Goal: Task Accomplishment & Management: Use online tool/utility

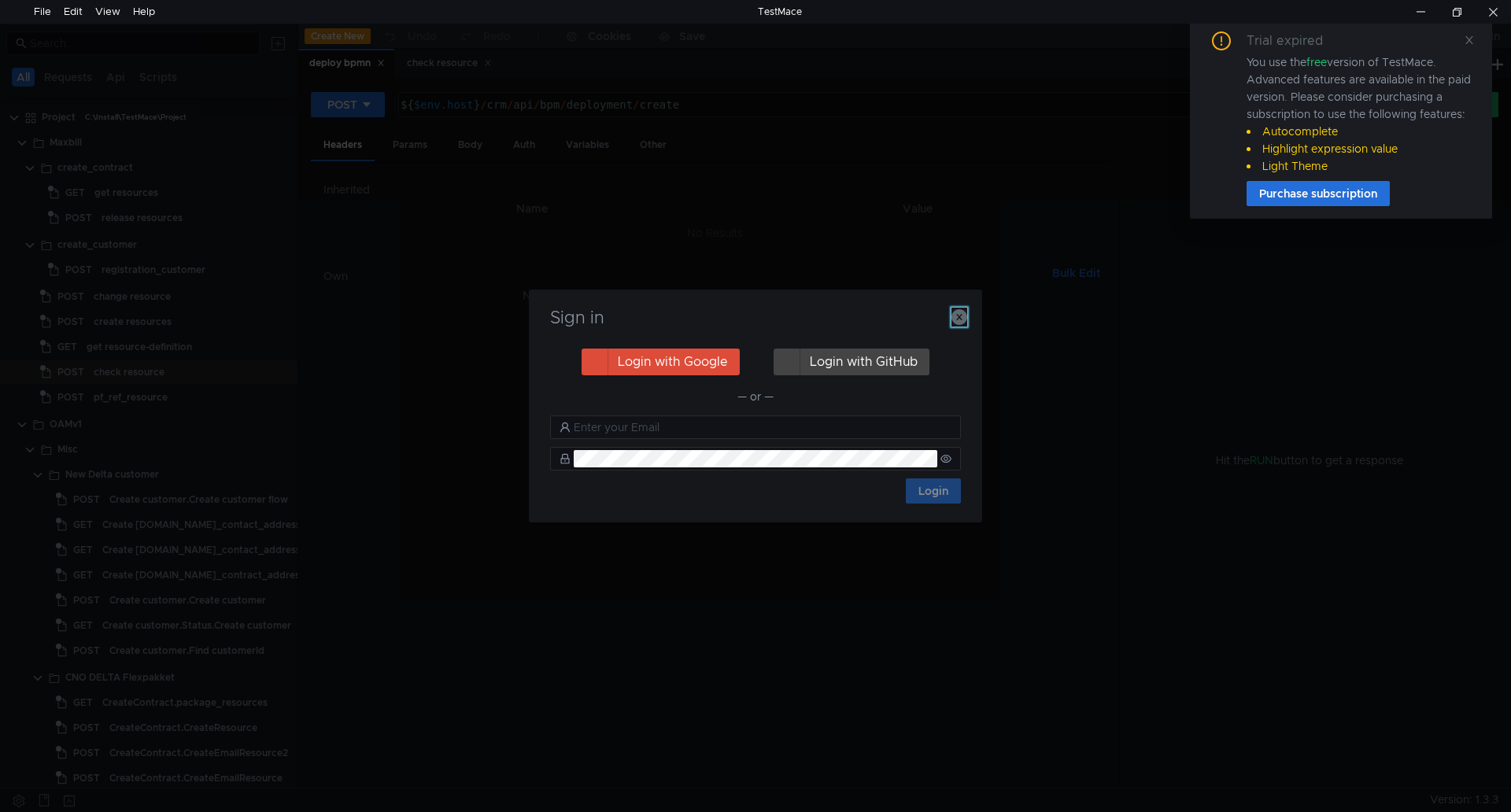
click at [959, 317] on icon "button" at bounding box center [959, 317] width 16 height 16
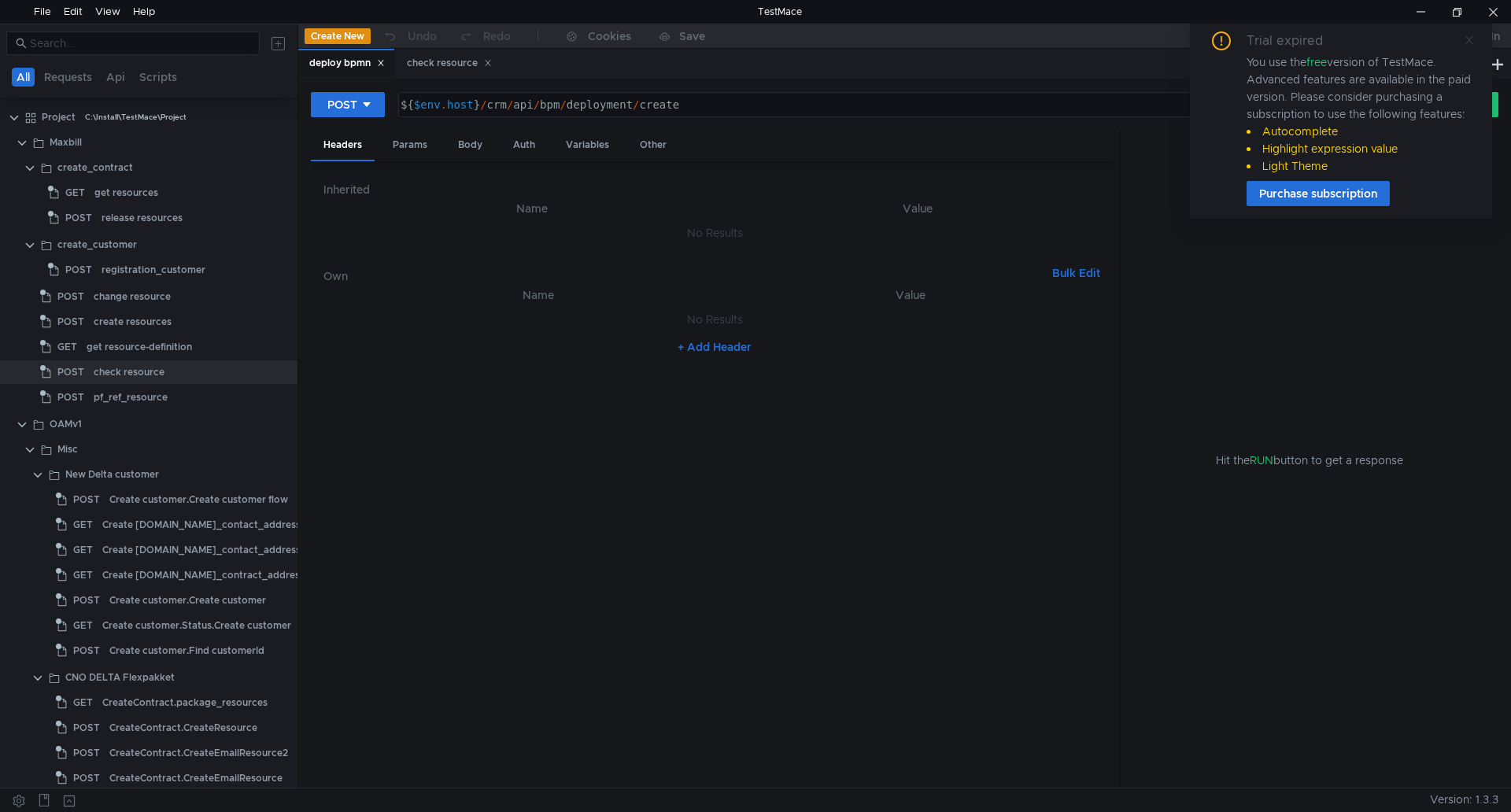
click at [1469, 40] on icon at bounding box center [1469, 40] width 8 height 8
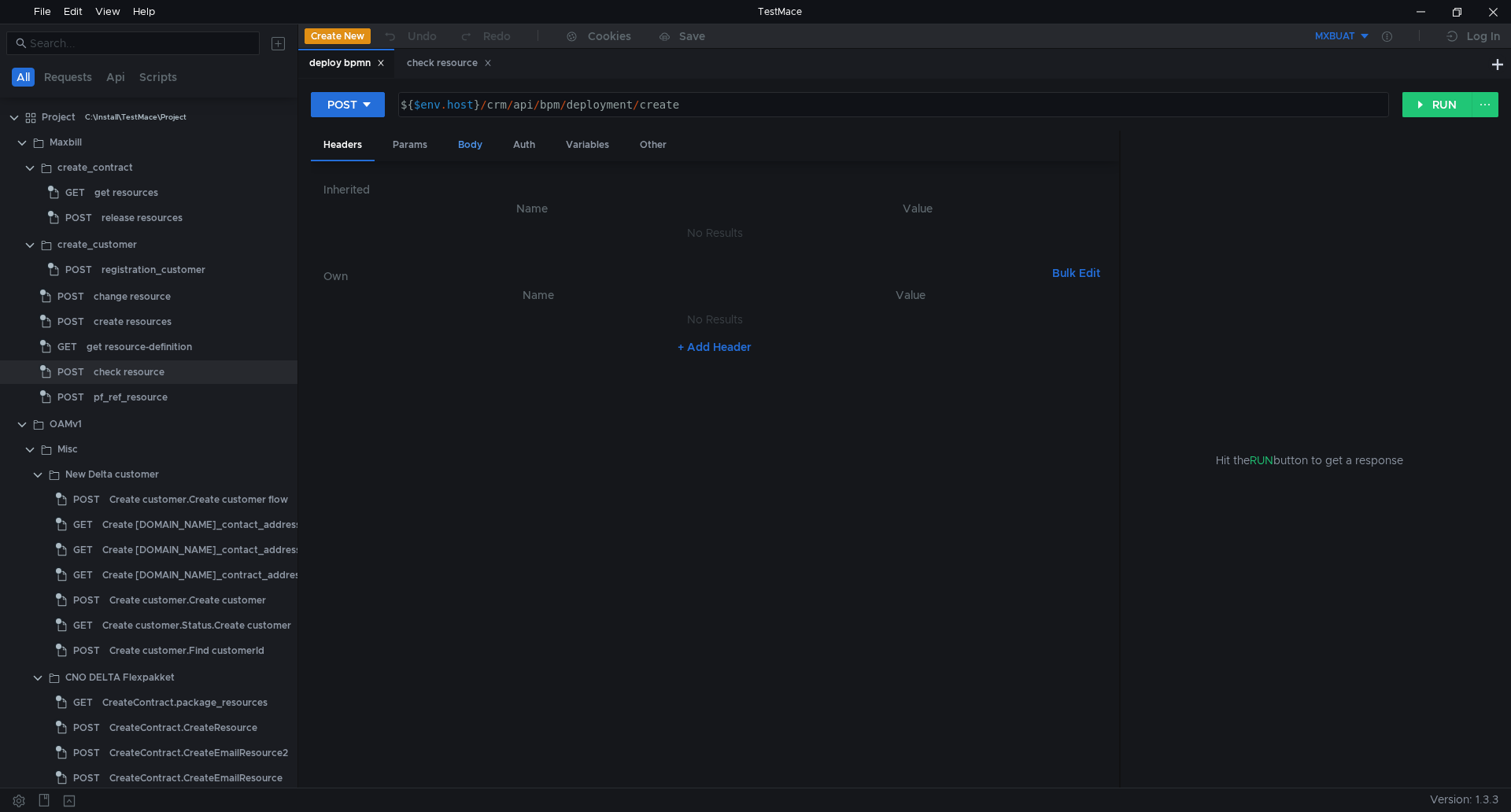
click at [468, 139] on div "Body" at bounding box center [470, 145] width 50 height 29
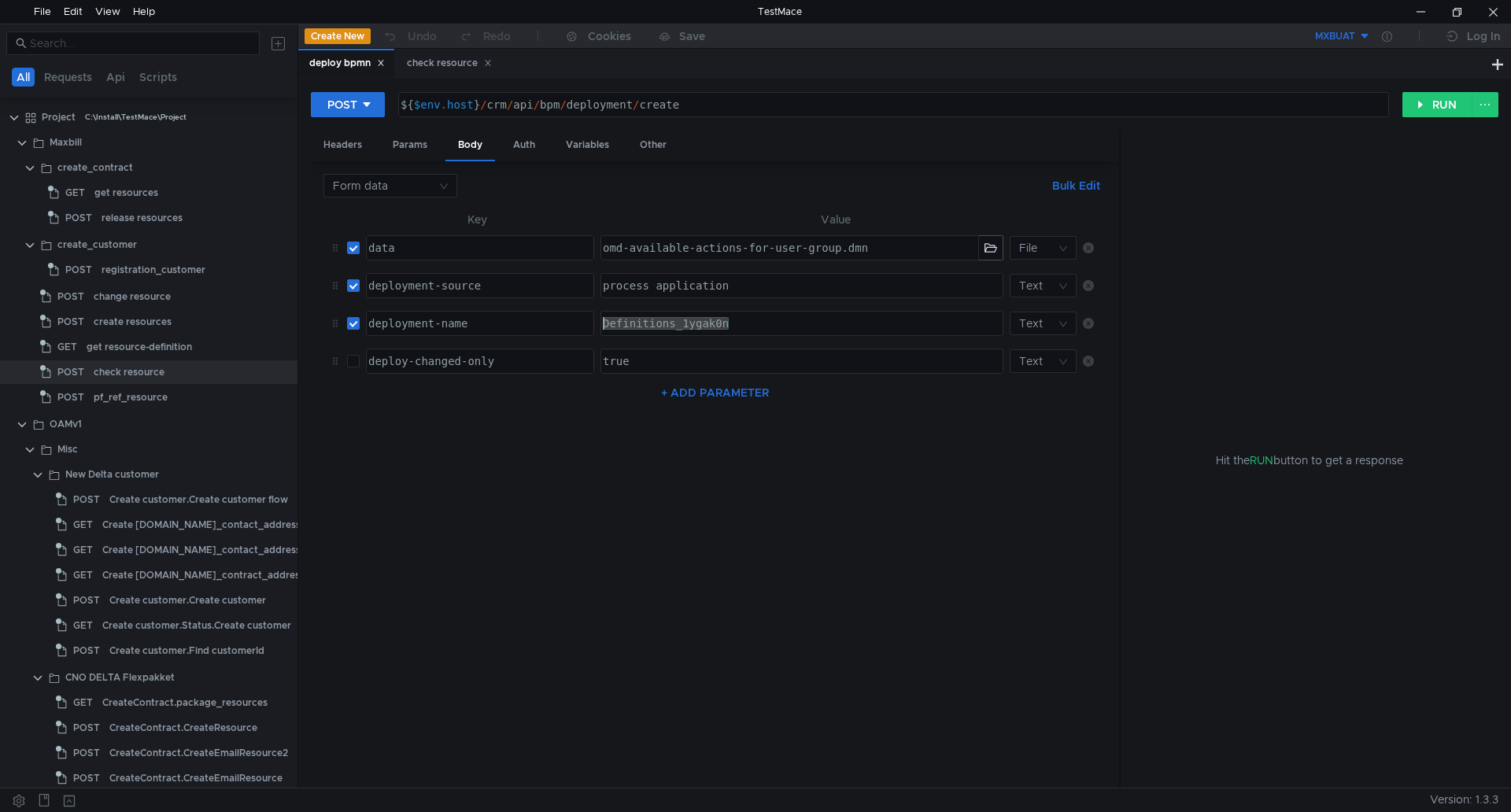
drag, startPoint x: 744, startPoint y: 321, endPoint x: 567, endPoint y: 321, distance: 177.0
click at [567, 321] on tr "deployment-name ההההההההההההההההההההההההההההההההההההההההההההההההההההההההההההההה…" at bounding box center [714, 323] width 783 height 38
paste textarea "Terminate Contract (DSO)"
type textarea "Terminate Contract (DSO)"
click at [988, 252] on button "button" at bounding box center [991, 248] width 24 height 24
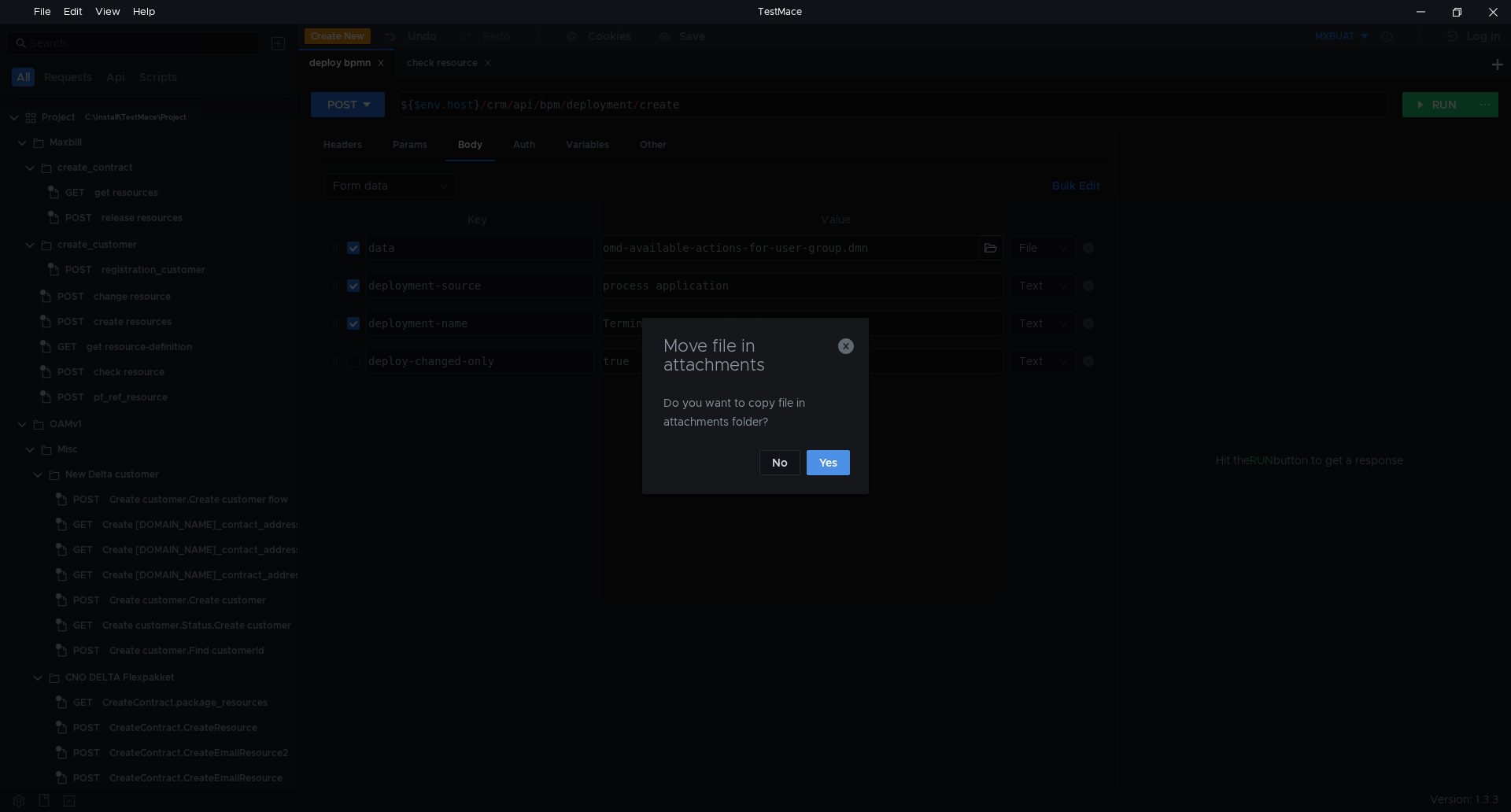
click at [831, 458] on button "Yes" at bounding box center [828, 463] width 43 height 25
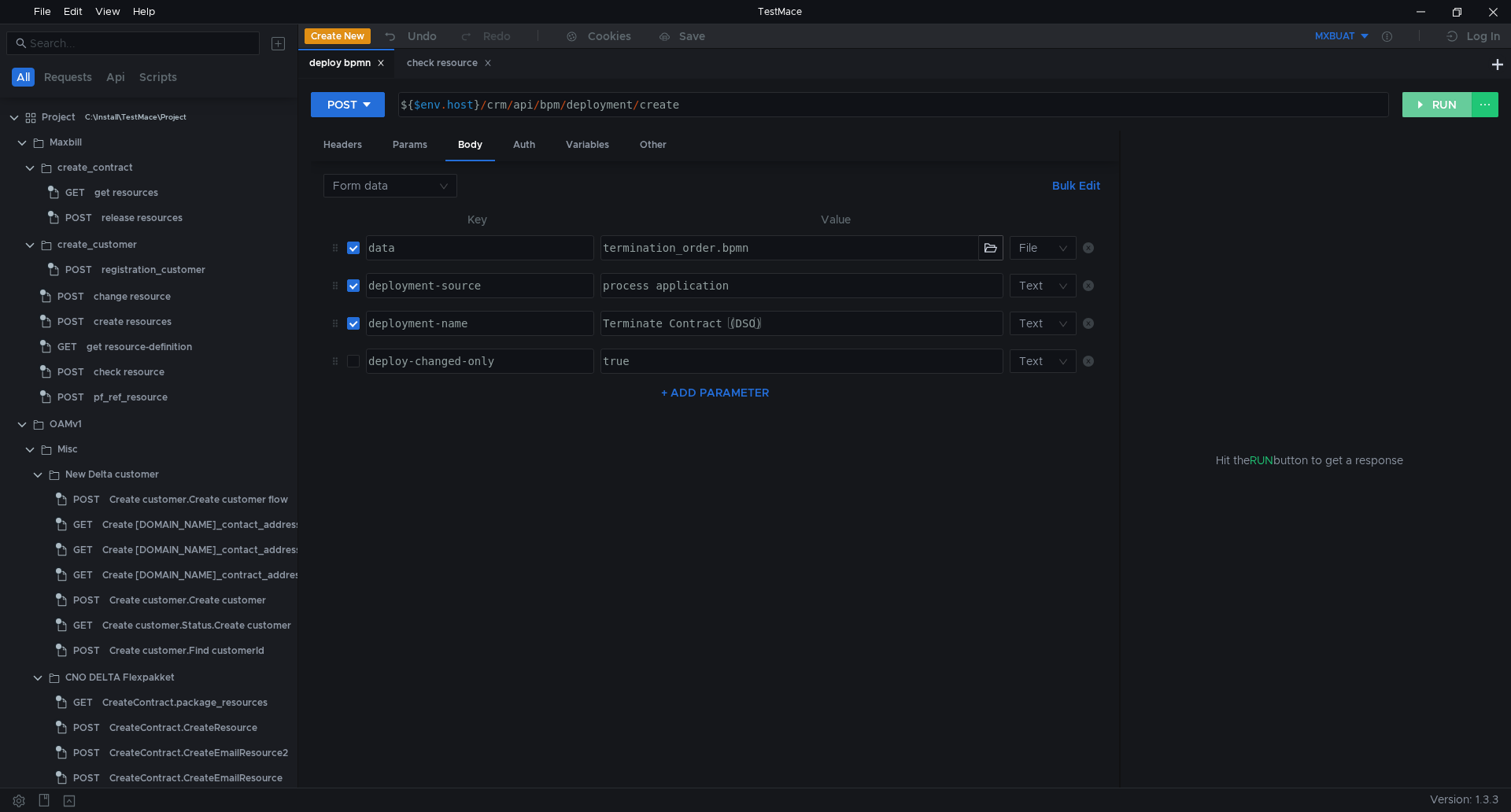
click at [1435, 103] on button "RUN" at bounding box center [1437, 104] width 70 height 25
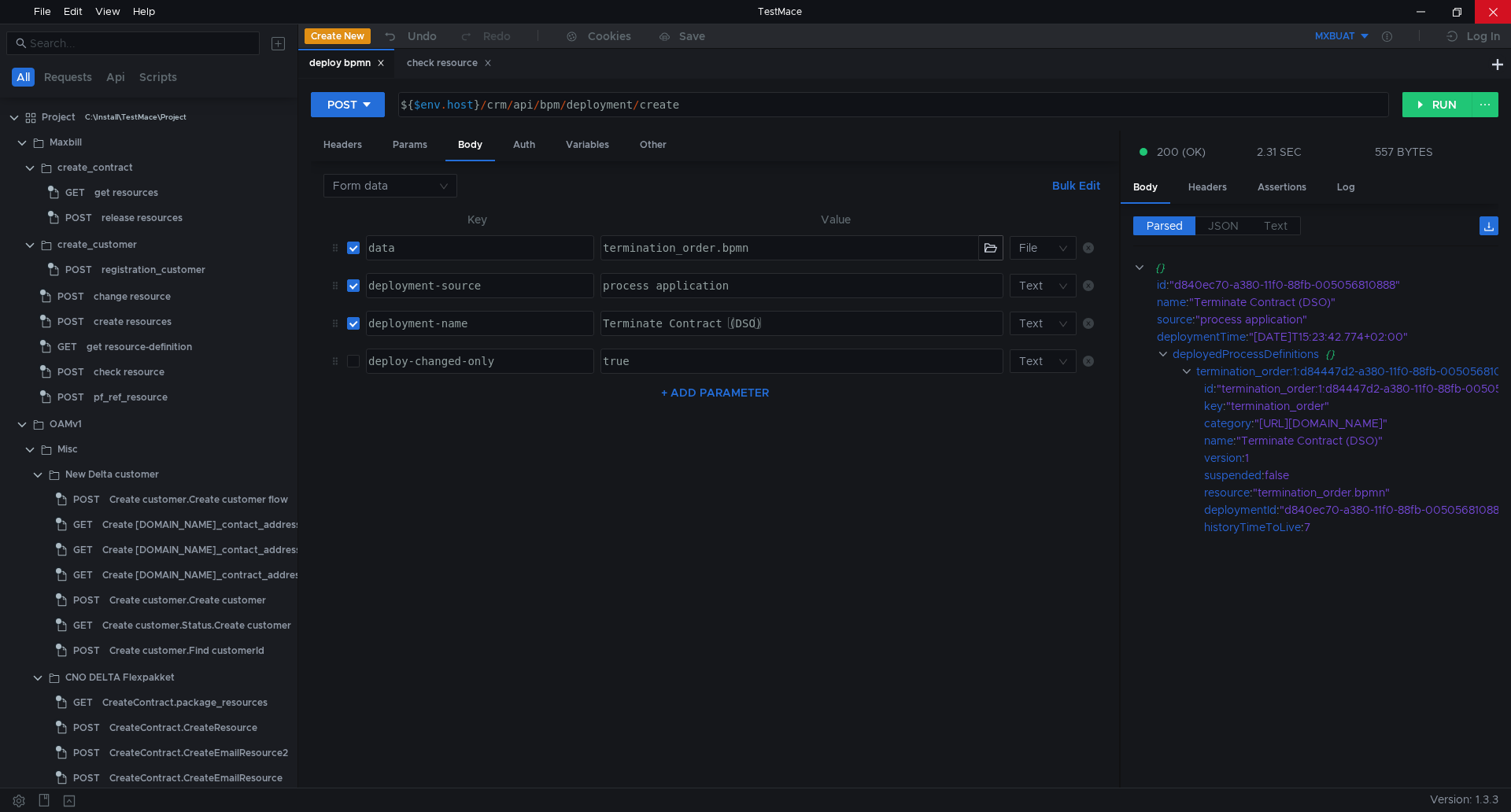
click at [1490, 13] on div at bounding box center [1493, 12] width 36 height 24
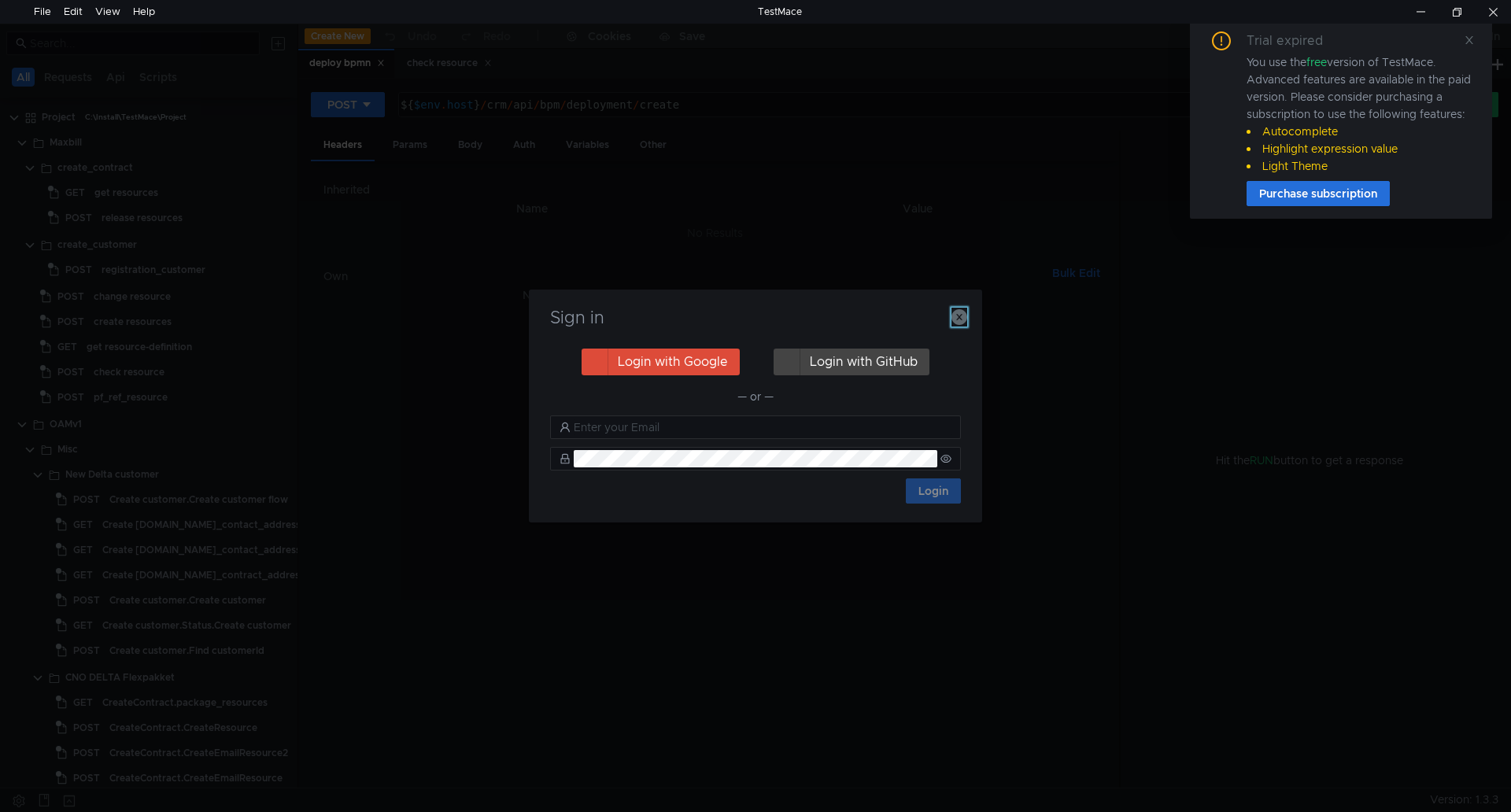
click at [952, 313] on icon "button" at bounding box center [959, 317] width 16 height 16
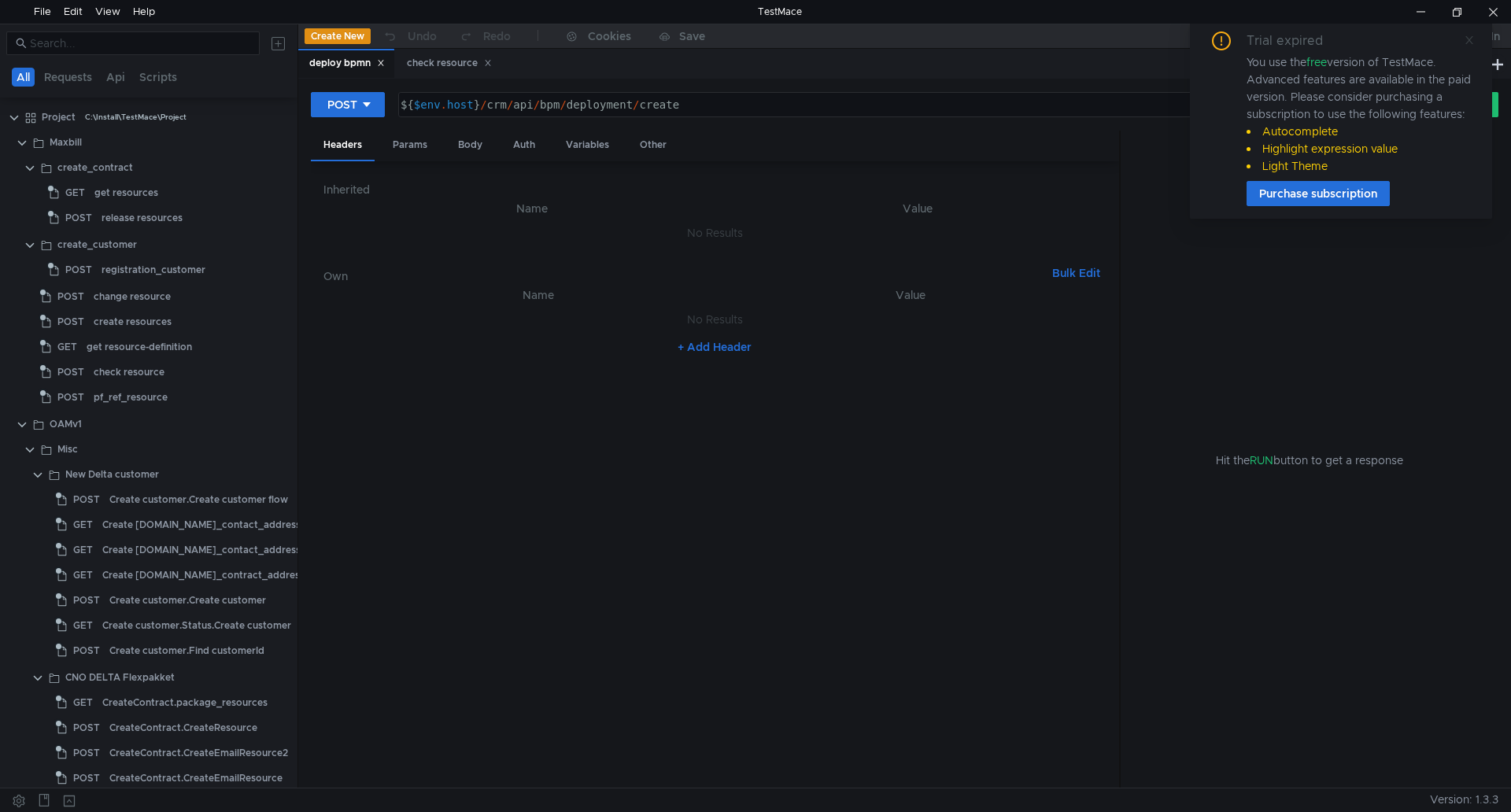
click at [1471, 36] on icon at bounding box center [1469, 40] width 11 height 11
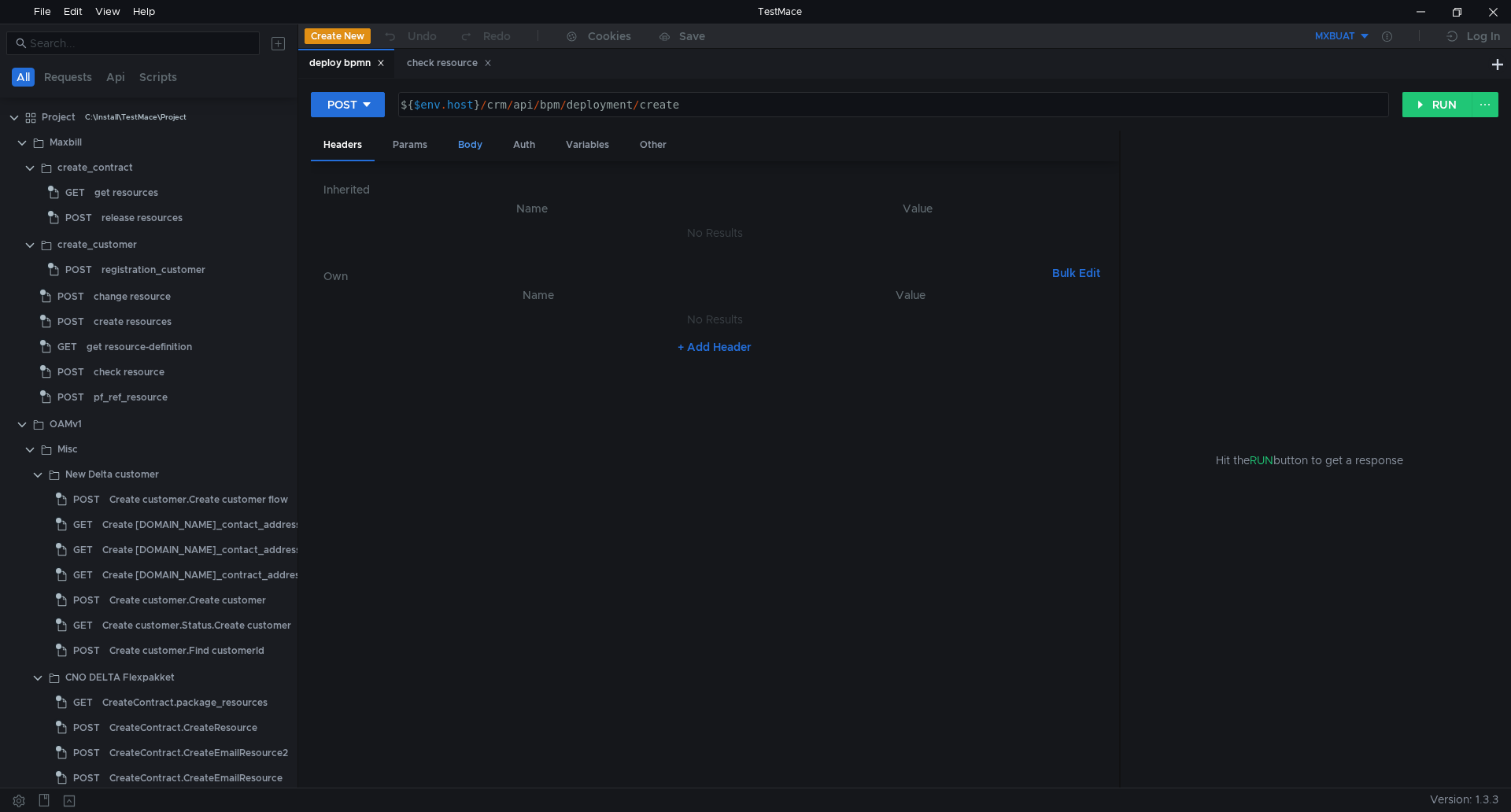
click at [470, 144] on div "Body" at bounding box center [470, 145] width 50 height 29
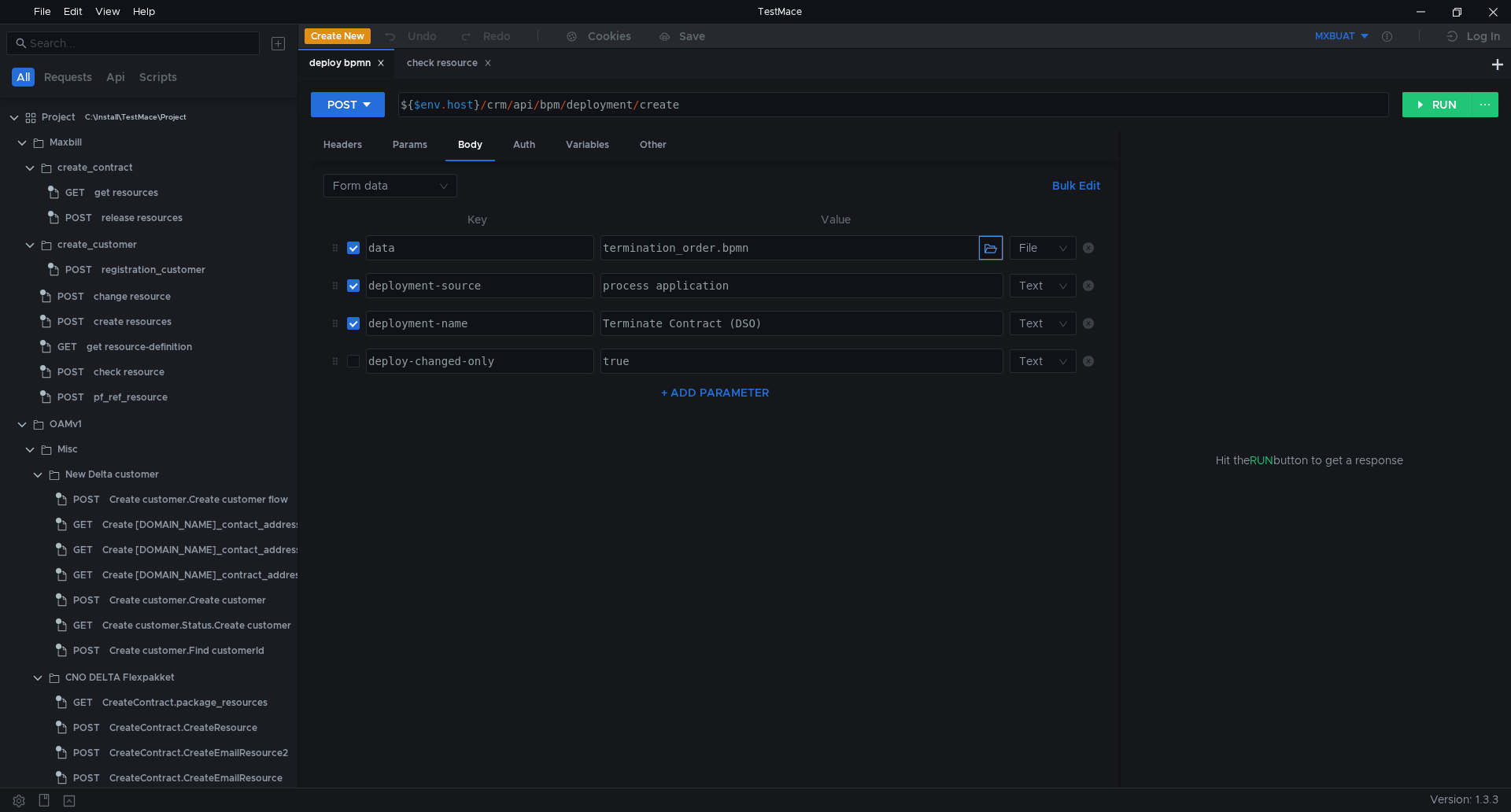
click at [986, 251] on button "button" at bounding box center [991, 248] width 24 height 24
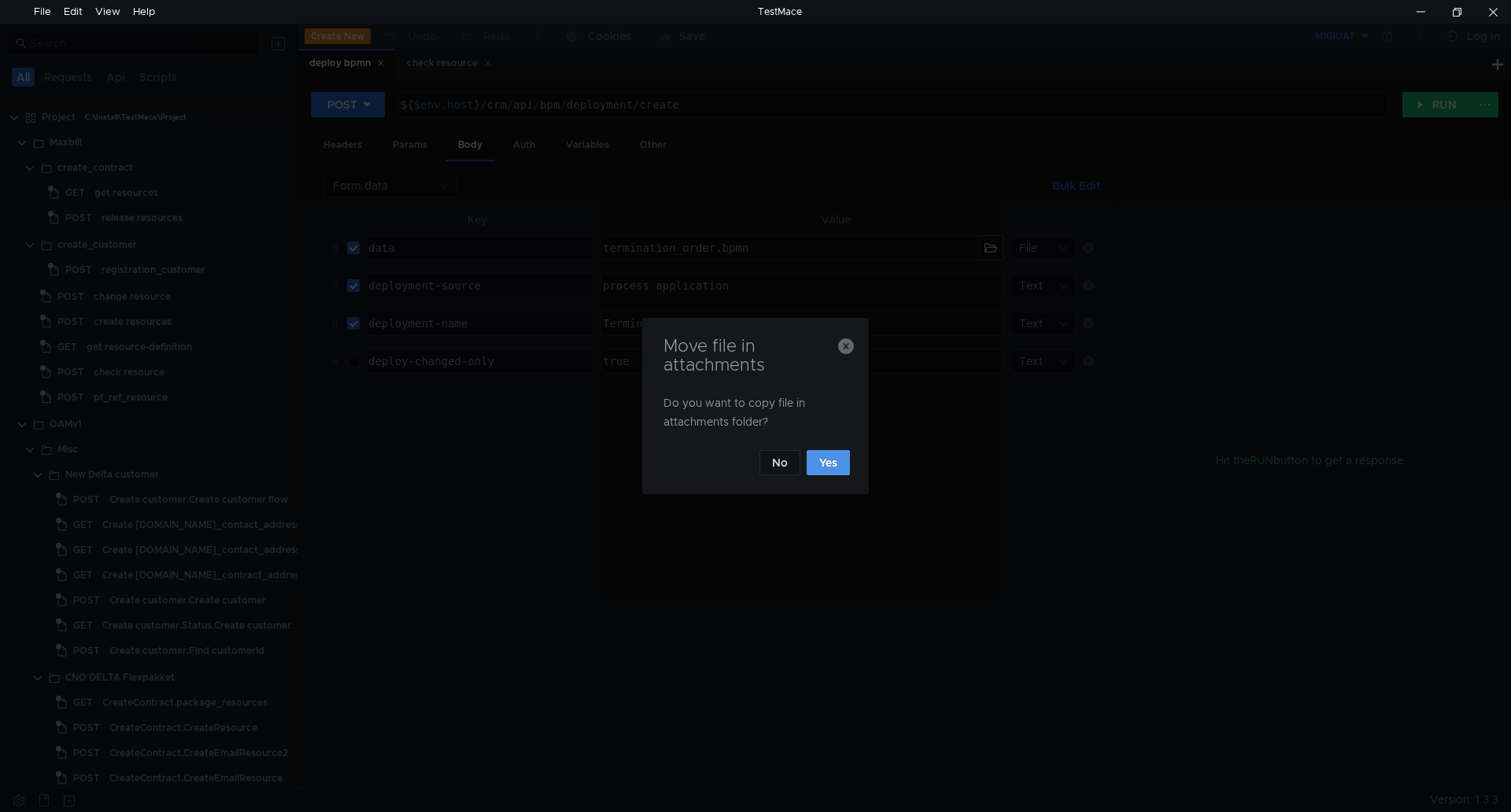
click at [831, 462] on button "Yes" at bounding box center [828, 463] width 43 height 25
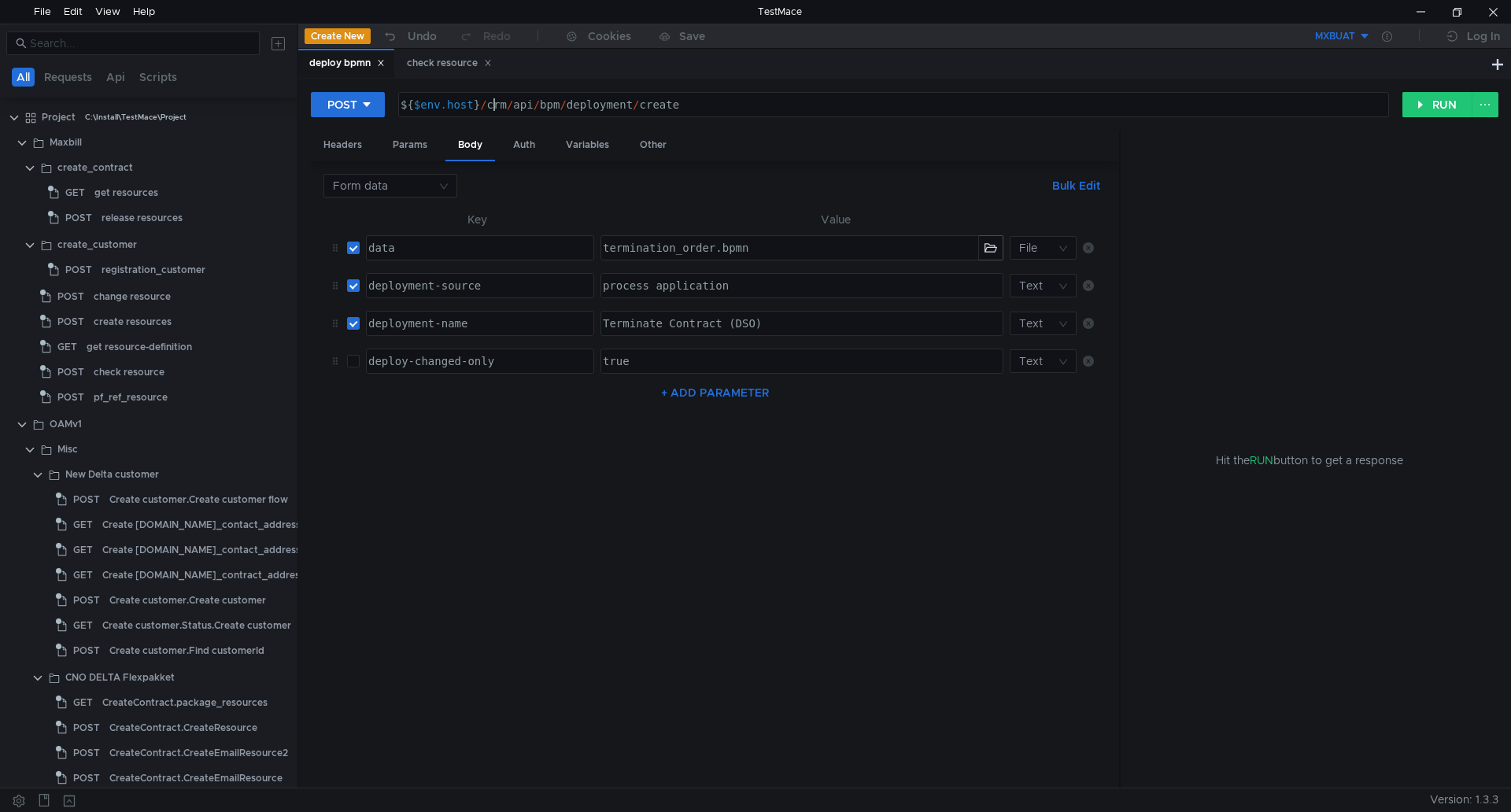
click at [493, 108] on div "${ $env . host } / crm / api / bpm / deployment / create" at bounding box center [892, 117] width 989 height 38
click at [499, 108] on div "${ $env . host } / crm / api / bpm / deployment / create" at bounding box center [892, 117] width 989 height 38
type textarea "${$[DOMAIN_NAME]}/om/api/bpm/deployment/create"
click at [1425, 101] on button "RUN" at bounding box center [1437, 104] width 70 height 25
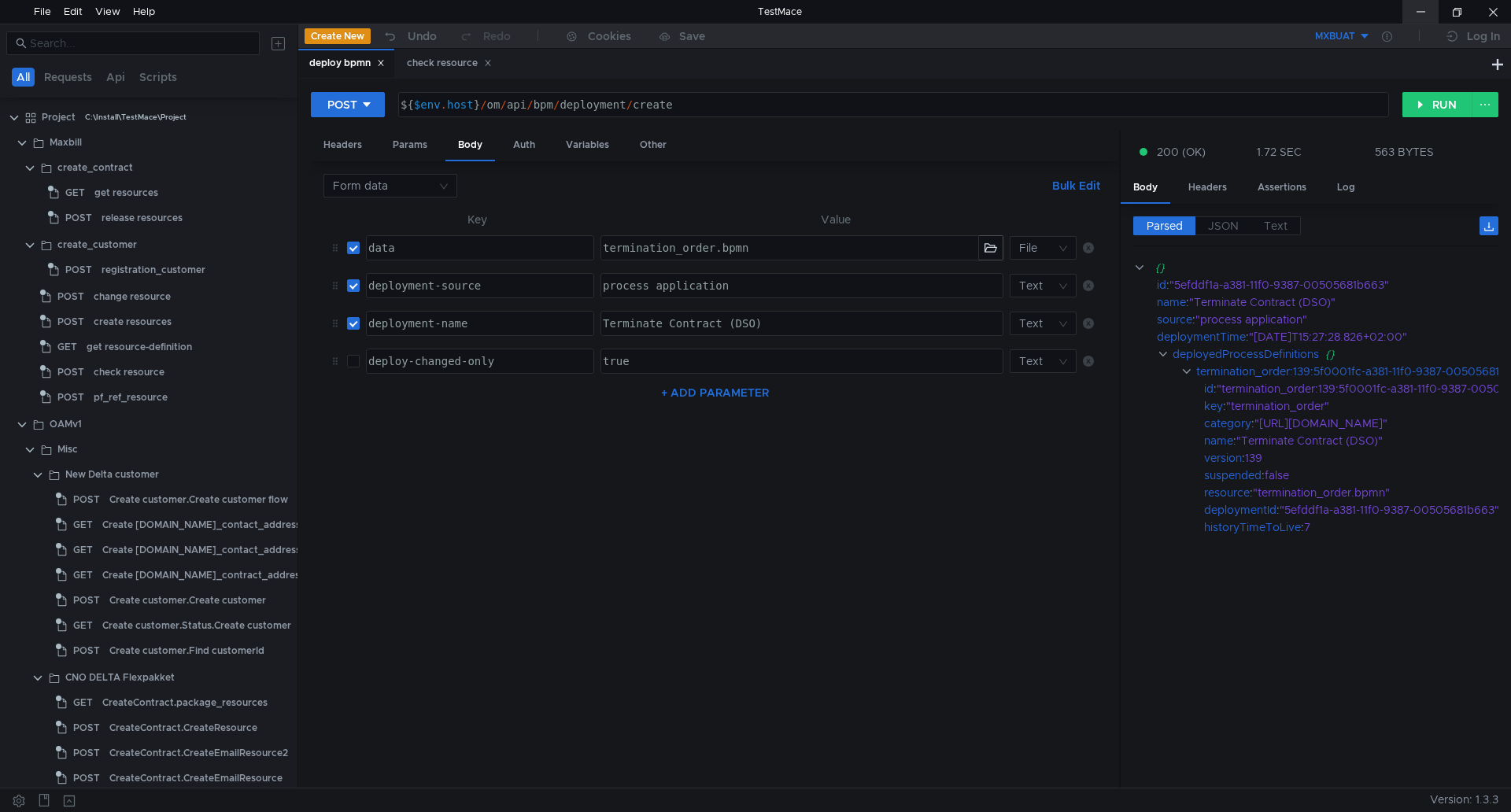
click at [1414, 11] on div at bounding box center [1420, 12] width 36 height 24
